Goal: Task Accomplishment & Management: Manage account settings

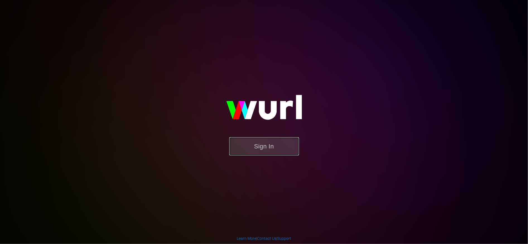
click at [249, 146] on button "Sign In" at bounding box center [264, 146] width 70 height 18
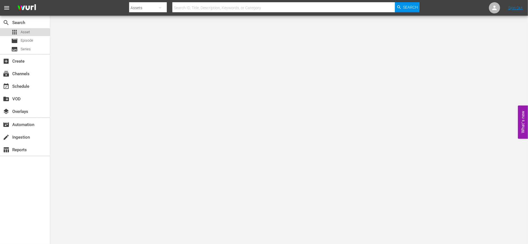
click at [26, 31] on span "Asset" at bounding box center [25, 32] width 9 height 6
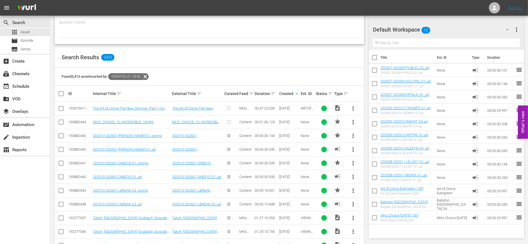
scroll to position [107, 0]
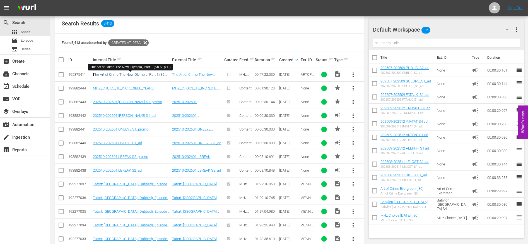
click at [143, 73] on link "The Art of Crime:The New Olympia, Part 1 (Sn 6Ep 1 )" at bounding box center [129, 76] width 72 height 8
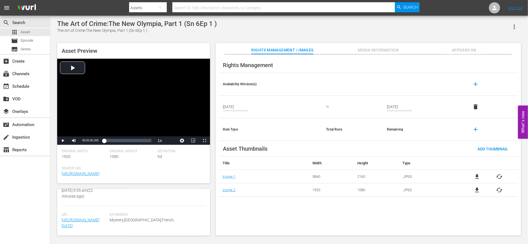
scroll to position [182, 0]
click at [382, 49] on span "Media Information" at bounding box center [379, 50] width 42 height 7
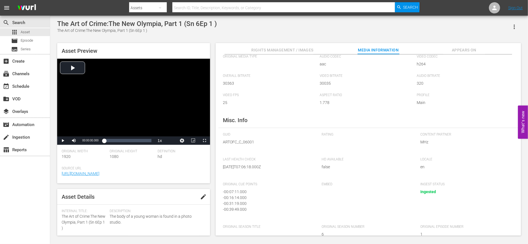
scroll to position [0, 0]
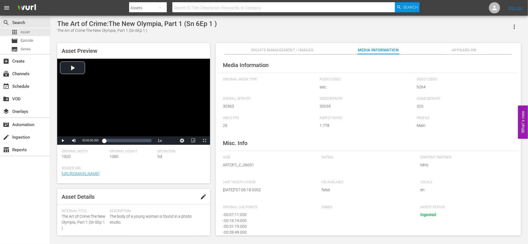
click at [279, 50] on span "Rights Management / Images" at bounding box center [282, 50] width 62 height 7
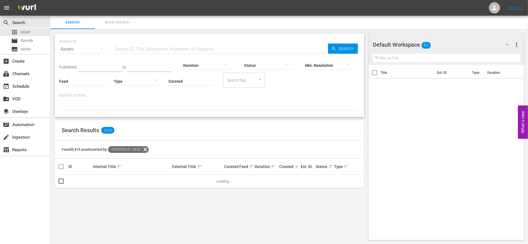
scroll to position [0, 0]
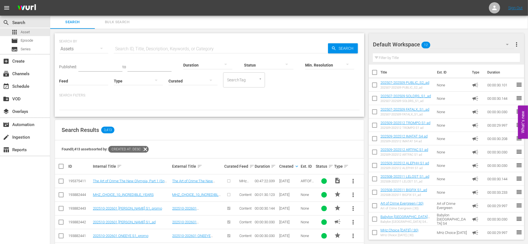
click at [60, 181] on input "checkbox" at bounding box center [61, 182] width 7 height 7
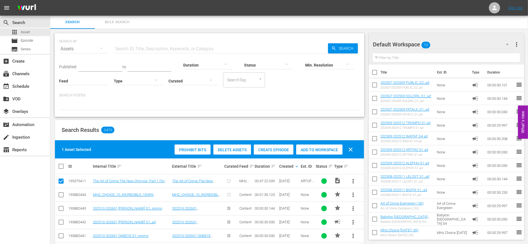
click at [277, 150] on span "Create Episode" at bounding box center [274, 149] width 40 height 4
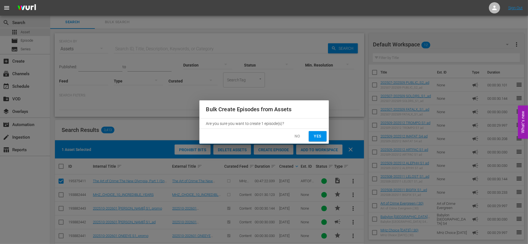
click at [317, 134] on span "Yes" at bounding box center [317, 136] width 9 height 7
checkbox input "false"
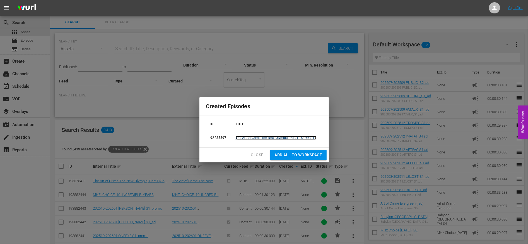
click at [283, 136] on link "The Art of Crime:The New Olympia, Part 1 (Sn 6Ep 1 )" at bounding box center [276, 138] width 81 height 4
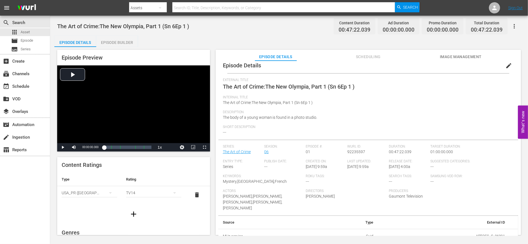
click at [115, 42] on div "Episode Builder" at bounding box center [117, 42] width 42 height 13
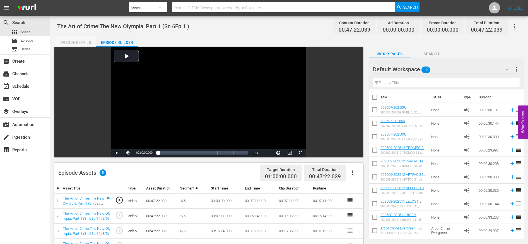
click at [68, 40] on div "Episode Details" at bounding box center [75, 42] width 42 height 13
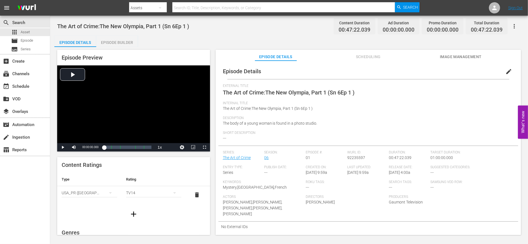
click at [366, 56] on span "Scheduling" at bounding box center [368, 56] width 42 height 7
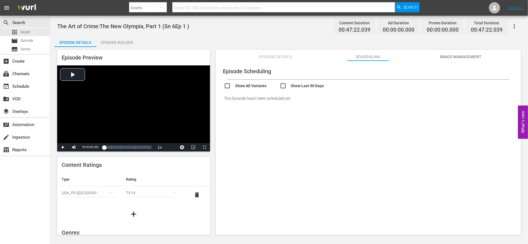
click at [462, 56] on span "Image Management" at bounding box center [461, 56] width 42 height 7
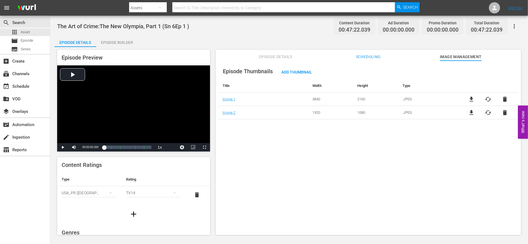
click at [279, 56] on span "Episode Details" at bounding box center [276, 56] width 42 height 7
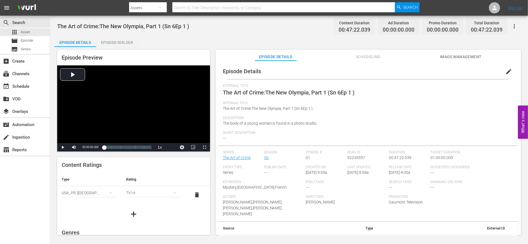
scroll to position [6, 0]
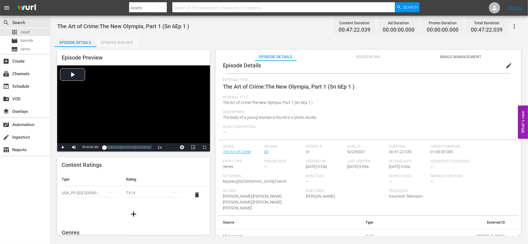
click at [110, 42] on div "Episode Builder" at bounding box center [117, 42] width 42 height 13
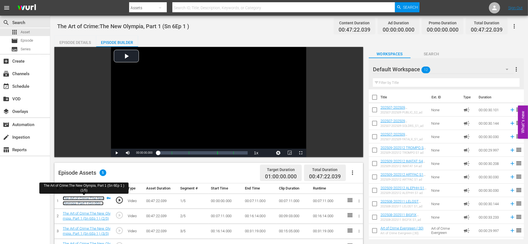
click at [94, 203] on link "The Art of Crime:The New Olympia, Part 1 (Sn 6Ep 1 ) (1/5)" at bounding box center [84, 203] width 42 height 15
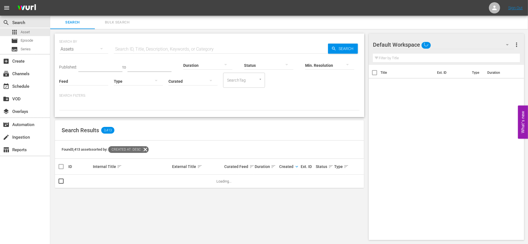
scroll to position [0, 0]
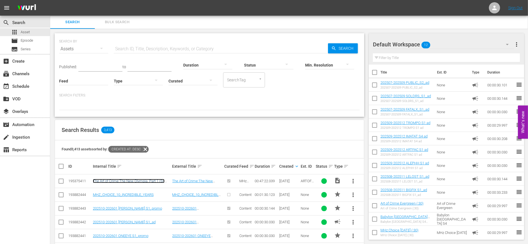
click at [119, 181] on link "The Art of Crime:The New Olympia, Part 1 (Sn 6Ep 1 )" at bounding box center [129, 183] width 72 height 8
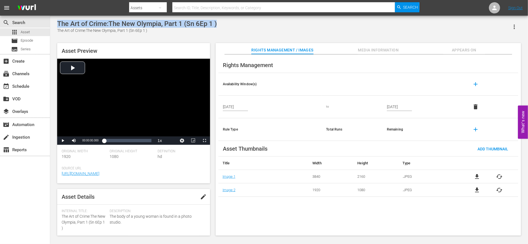
drag, startPoint x: 223, startPoint y: 24, endPoint x: 52, endPoint y: 26, distance: 170.2
click at [52, 26] on div "The Art of Crime:The New Olympia, Part 1 (Sn 6Ep 1 ) The Art of Crime:The New O…" at bounding box center [289, 126] width 478 height 221
copy div "The Art of Crime:The New Olympia, Part 1 (Sn 6Ep 1 )"
click at [201, 198] on span "edit" at bounding box center [203, 196] width 7 height 7
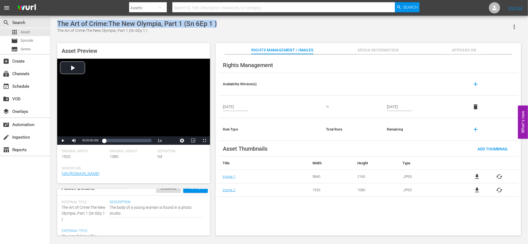
scroll to position [12, 0]
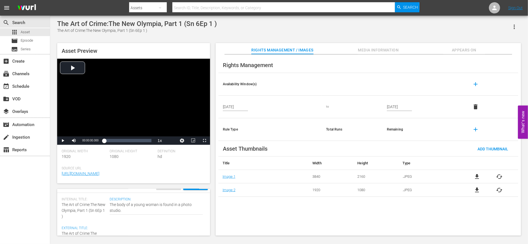
click at [91, 203] on span "The Art of Crime:The New Olympia, Part 1 (Sn 6Ep 1 )" at bounding box center [84, 210] width 44 height 16
click at [90, 204] on span "The Art of Crime:The New Olympia, Part 1 (Sn 6Ep 1 )" at bounding box center [84, 210] width 44 height 16
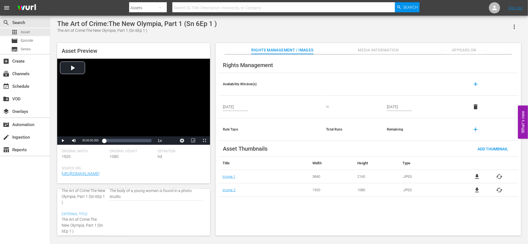
scroll to position [25, 0]
type textarea "The Art of Crime: The New Olympia, Part 1 (Sn 6Ep 1 )"
click at [64, 231] on textarea "The Art of Crime:The New Olympia, Part 1 (Sn 6Ep 1 )" at bounding box center [83, 226] width 42 height 18
type textarea "The Art of Crime: The New Olympia, Part 1 (Sn 6 Ep 1 )"
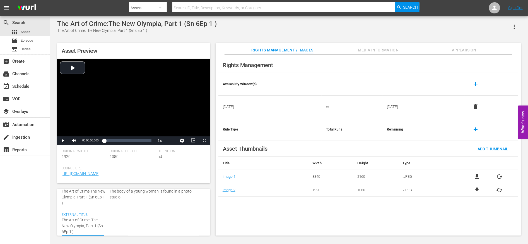
type textarea "The Art of Crime: The New Olympia, Part 1 (Sn 6 Ep 1 )"
click at [73, 232] on textarea "The Art of Crime:The New Olympia, Part 1 (Sn 6Ep 1 )" at bounding box center [83, 226] width 42 height 18
type textarea "The Art of Crime: The New Olympia, Part 1 (Sn 6 Ep 1)"
click at [119, 213] on div "Description: The body of a young woman is found in a photo studio. The body of …" at bounding box center [158, 216] width 96 height 64
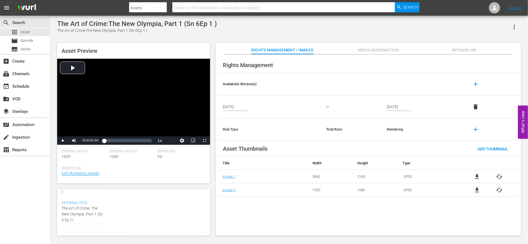
scroll to position [32, 0]
drag, startPoint x: 76, startPoint y: 224, endPoint x: 56, endPoint y: 212, distance: 23.1
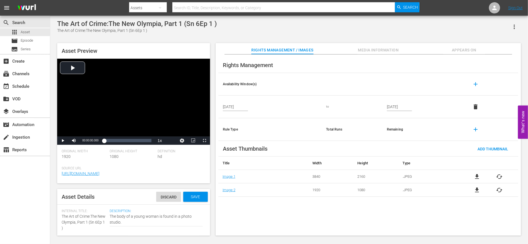
click at [77, 215] on span "The Art of Crime:The New Olympia, Part 1 (Sn 6Ep 1 )" at bounding box center [84, 222] width 44 height 16
click at [195, 197] on span "Save" at bounding box center [195, 196] width 18 height 4
click at [21, 39] on span "Episode" at bounding box center [27, 41] width 13 height 6
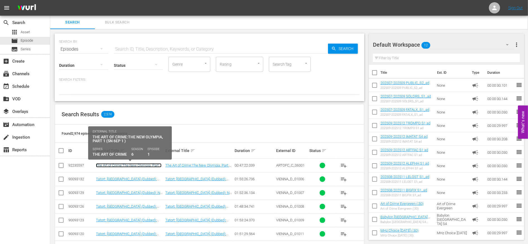
click at [125, 165] on link "The Art of Crime:The New Olympia, Part 1 (Sn 6Ep 1 )" at bounding box center [129, 167] width 66 height 8
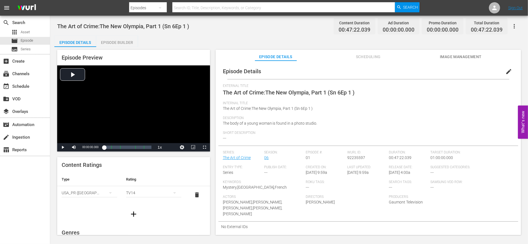
click at [510, 72] on button "edit" at bounding box center [508, 71] width 13 height 13
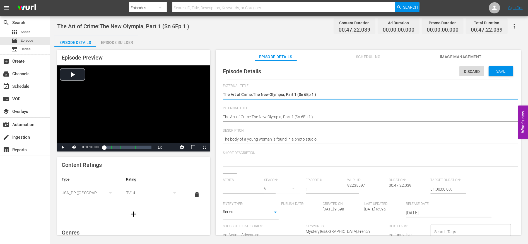
click at [303, 93] on textarea "The Art of Crime:The New Olympia, Part 1 (Sn 6Ep 1 )" at bounding box center [367, 94] width 288 height 7
type input "The Art of Crime"
type textarea "The Art of Crime: The New Olympia, Part 1 (Sn 6 Ep 1)"
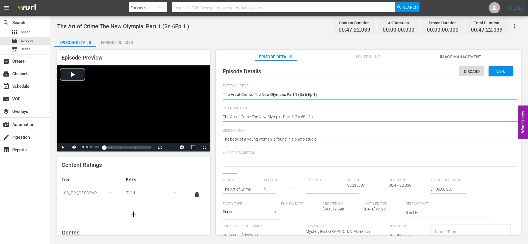
type textarea "The Art of Crime: The New Olympia, Part 1 (Sn 6 Ep 1)"
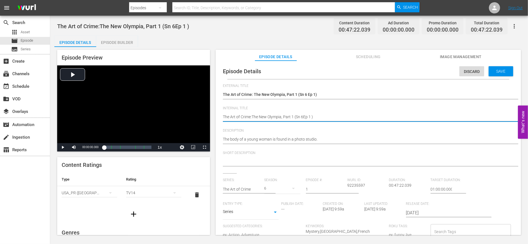
click at [293, 119] on textarea "The Art of Crime:The New Olympia, Part 1 (Sn 6Ep 1 )" at bounding box center [367, 117] width 288 height 7
paste textarea "The New Olympia, Part 1 (Sn 6 Ep 1"
type textarea "The Art of Crime: The New Olympia, Part 1 (Sn 6 Ep 1)"
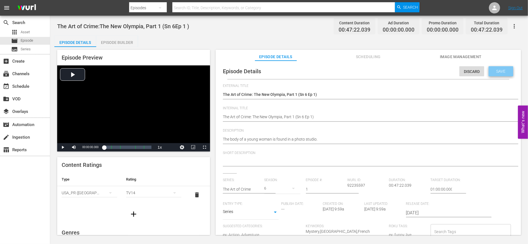
click at [496, 73] on span "Save" at bounding box center [501, 71] width 18 height 4
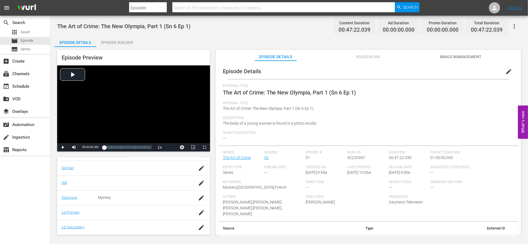
click at [373, 56] on span "Scheduling" at bounding box center [368, 56] width 42 height 7
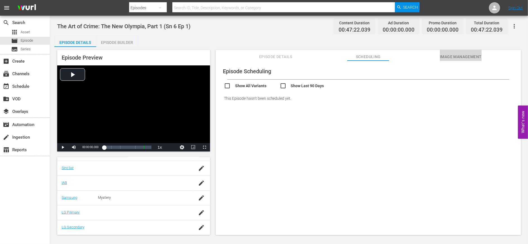
click at [465, 55] on span "Image Management" at bounding box center [461, 56] width 42 height 7
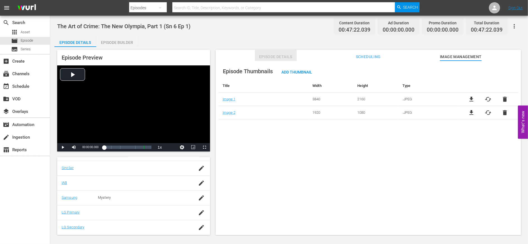
click at [275, 56] on span "Episode Details" at bounding box center [276, 56] width 42 height 7
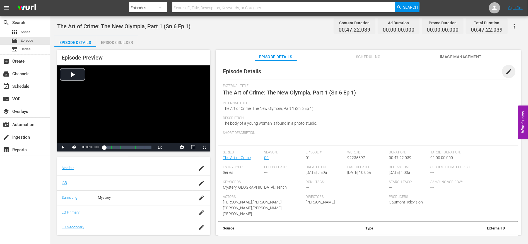
click at [506, 71] on span "edit" at bounding box center [508, 71] width 7 height 7
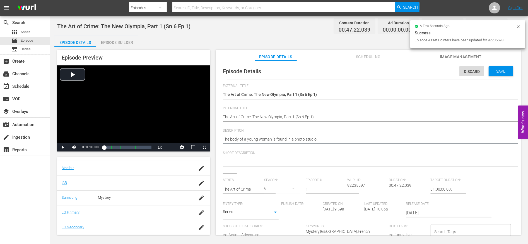
click at [283, 138] on textarea "The body of a young woman is found in a photo studio." at bounding box center [367, 139] width 288 height 7
paste textarea "A gruff detective and fiery art historian solve Parisian art crimes. A woman's …"
type textarea "A gruff detective and fiery art historian solve Parisian art crimes. A woman's …"
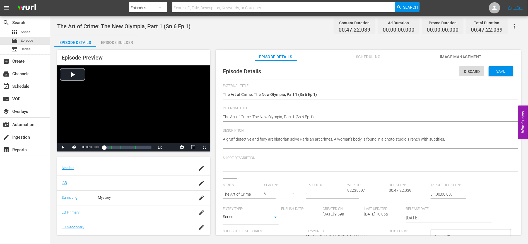
type textarea "A gruff detective and fiery art historian solve Parisian art crimes. A woman's …"
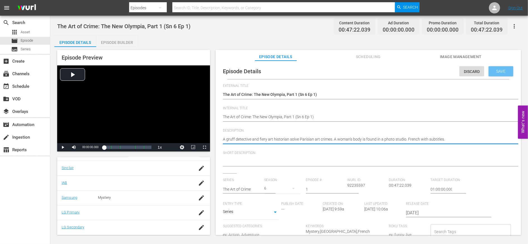
type textarea "A gruff detective and fiery art historian solve Parisian art crimes. A woman's …"
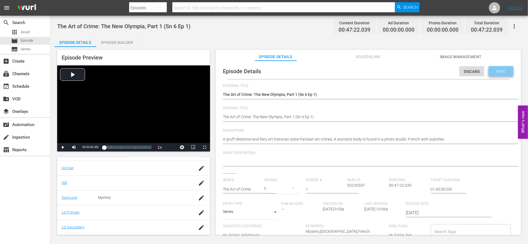
click at [499, 71] on span "Save" at bounding box center [501, 71] width 18 height 4
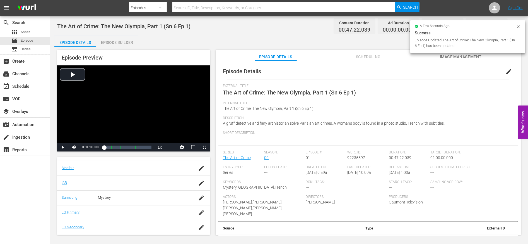
click at [127, 39] on div "Episode Builder" at bounding box center [117, 42] width 42 height 13
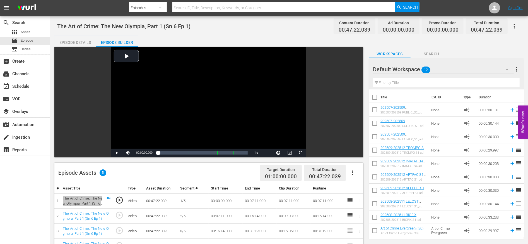
drag, startPoint x: 94, startPoint y: 197, endPoint x: 188, endPoint y: 2, distance: 216.0
click at [0, 0] on div "menu Search By Episodes Search ID, Title, Description, Keywords, or Category Se…" at bounding box center [264, 194] width 528 height 389
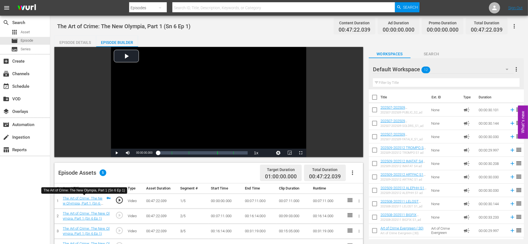
click at [41, 177] on div "search Search apps Asset movie Episode subtitles Series add_box Create subscrip…" at bounding box center [25, 138] width 50 height 244
click at [77, 44] on div "Episode Details" at bounding box center [75, 42] width 42 height 13
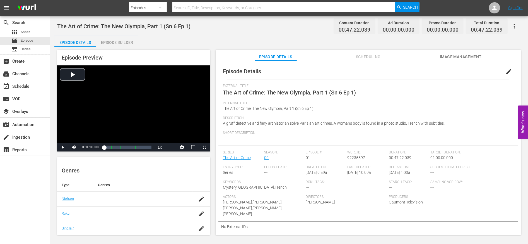
scroll to position [123, 0]
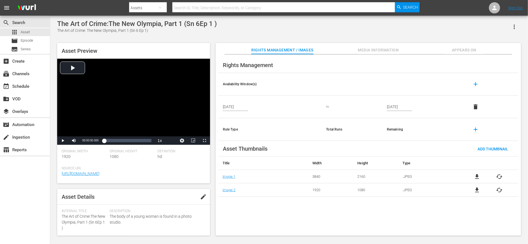
click at [200, 195] on span "edit" at bounding box center [203, 196] width 7 height 7
click at [119, 219] on textarea "The body of a young woman is found in a photo studio." at bounding box center [156, 219] width 93 height 12
paste textarea "A gruff detective and fiery art historian solve Parisian art crimes. A woman's …"
type textarea "A gruff detective and fiery art historian solve Parisian art crimes. A woman's …"
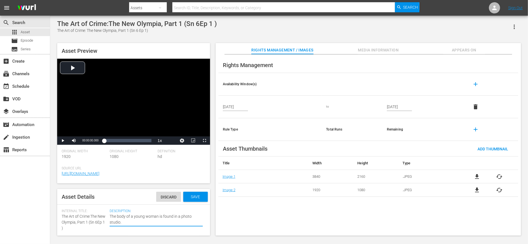
type textarea "A gruff detective and fiery art historian solve Parisian art crimes. A woman's …"
click at [90, 214] on span "The Art of Crime:The New Olympia, Part 1 (Sn 6Ep 1 )" at bounding box center [84, 221] width 44 height 16
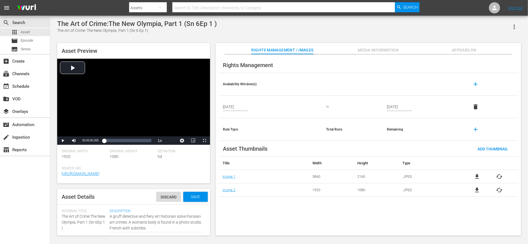
scroll to position [15, 0]
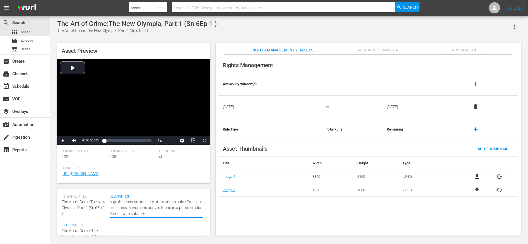
click at [167, 212] on textarea "The body of a young woman is found in a photo studio." at bounding box center [156, 208] width 93 height 18
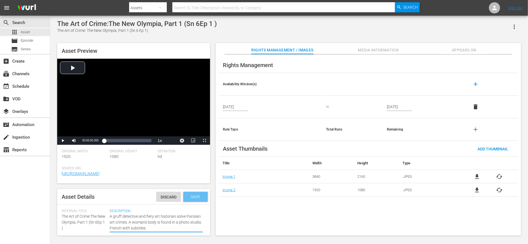
click at [198, 195] on span "Save" at bounding box center [195, 196] width 18 height 4
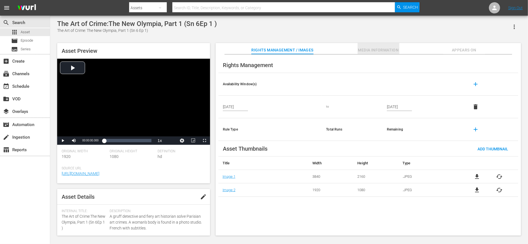
click at [365, 47] on span "Media Information" at bounding box center [379, 50] width 42 height 7
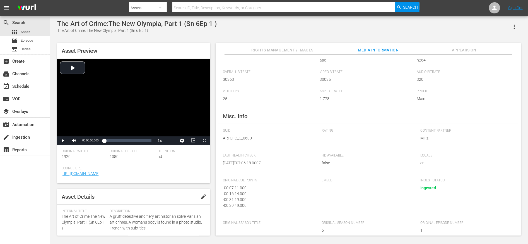
scroll to position [33, 0]
